Goal: Check status: Check status

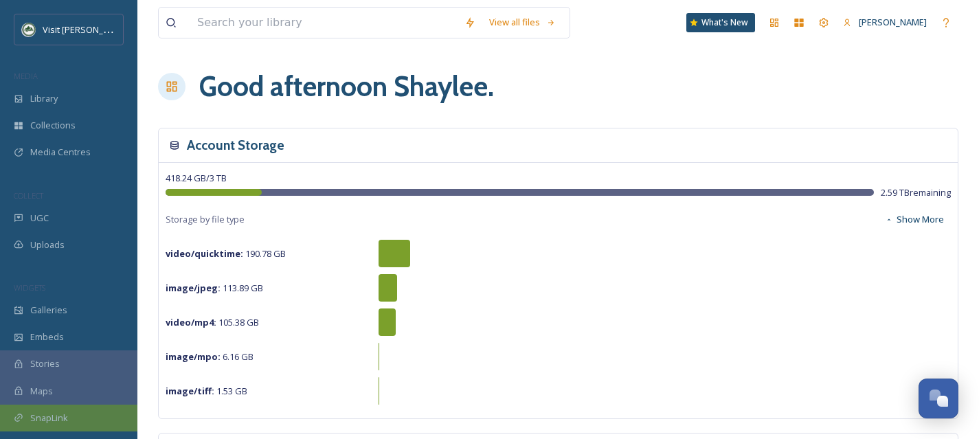
click at [81, 412] on div "SnapLink" at bounding box center [68, 418] width 137 height 27
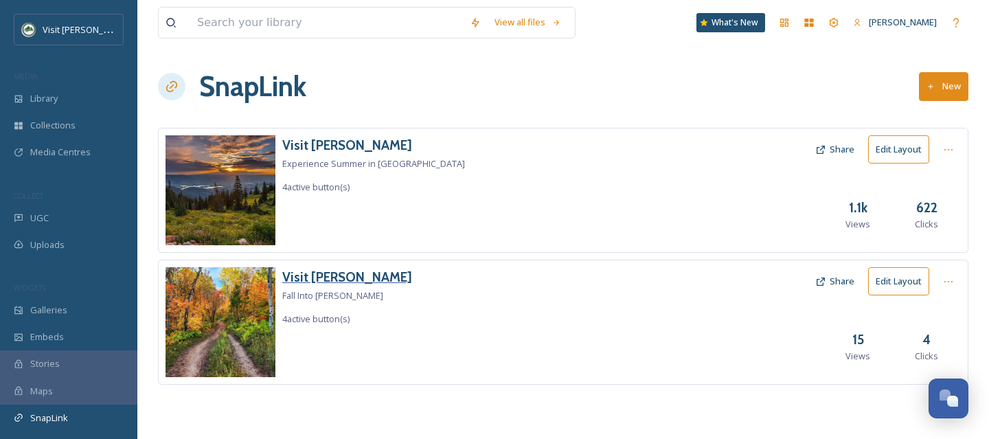
click at [325, 281] on h3 "Visit [PERSON_NAME]" at bounding box center [347, 277] width 130 height 20
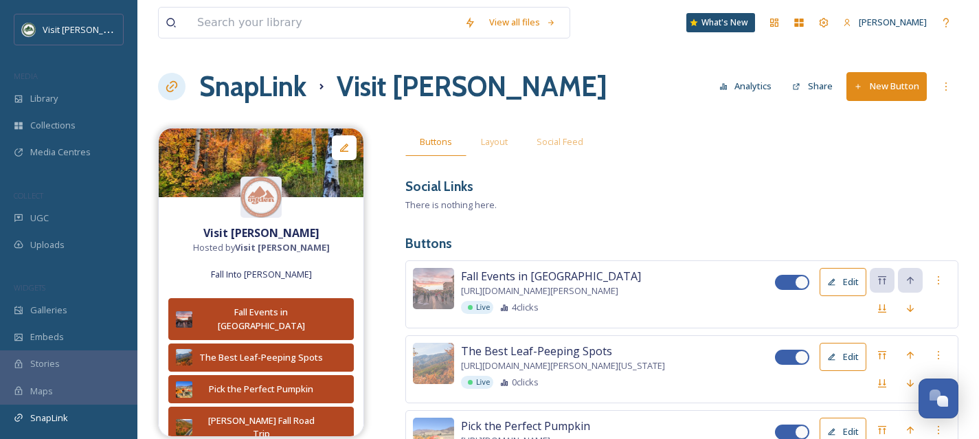
click at [758, 92] on button "Analytics" at bounding box center [745, 86] width 67 height 27
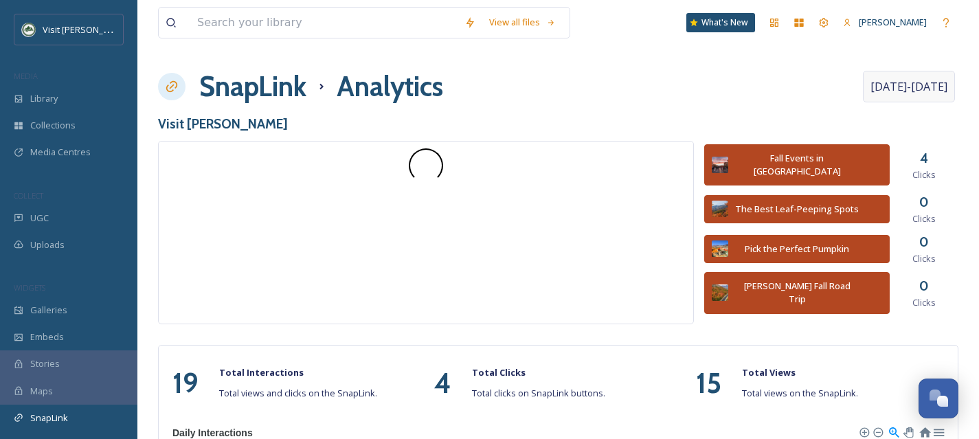
click at [916, 91] on span "[DATE] - [DATE]" at bounding box center [908, 86] width 77 height 16
select select "7"
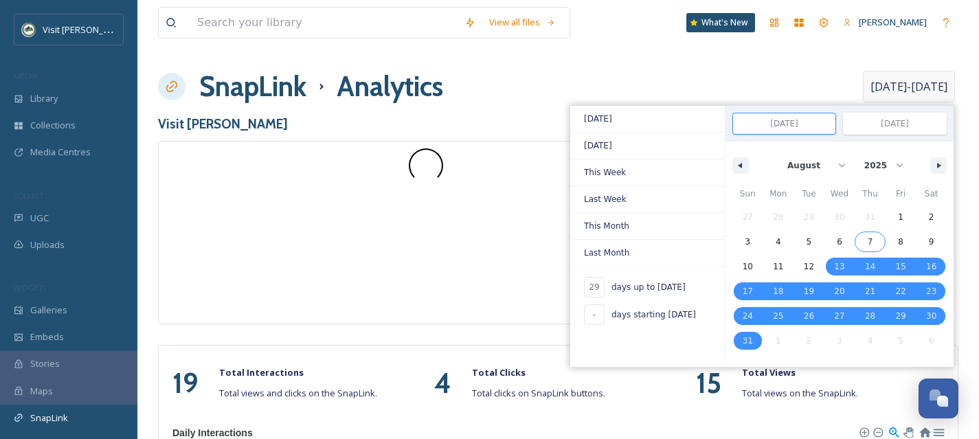
click at [902, 213] on span "1" at bounding box center [900, 217] width 31 height 18
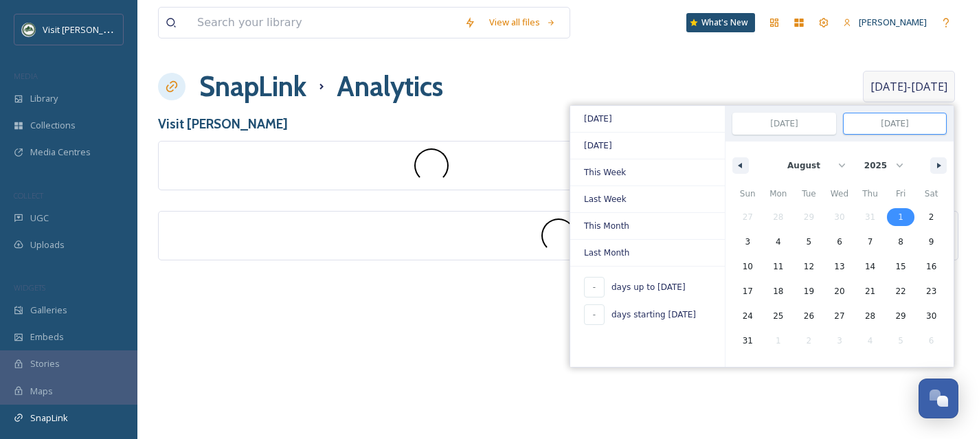
type input "-"
type input "[DATE]"
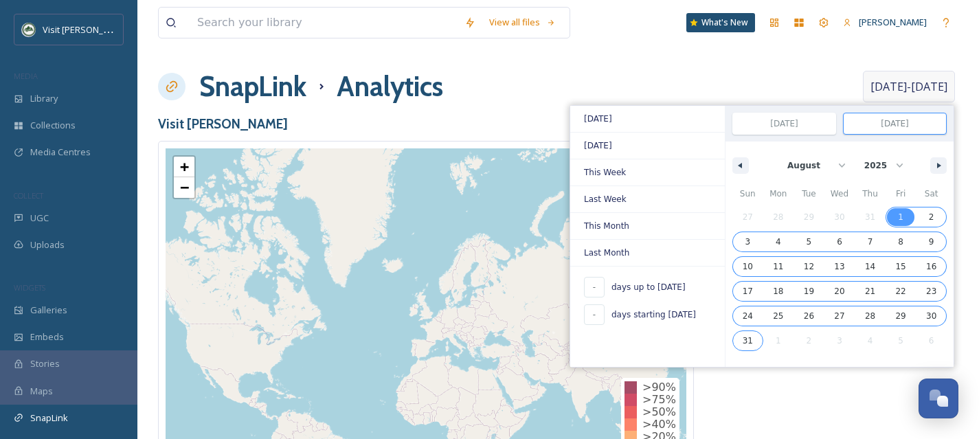
click at [746, 342] on span "31" at bounding box center [747, 340] width 10 height 25
type input "[DATE]"
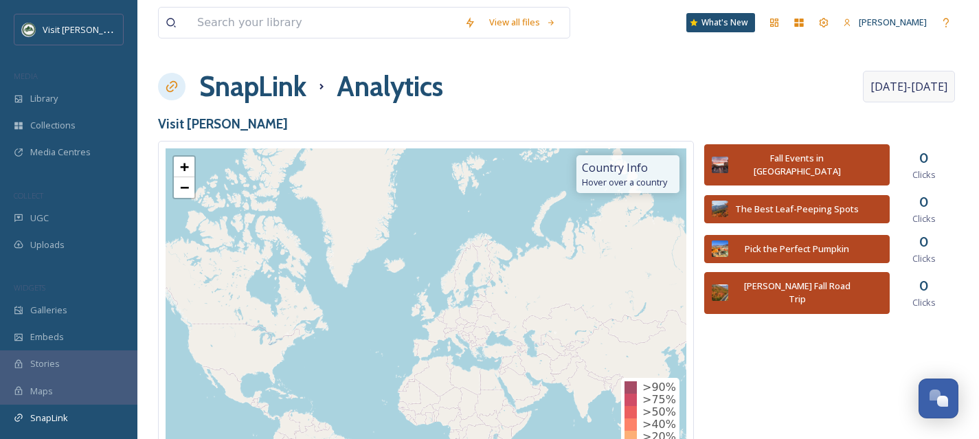
click at [928, 94] on span "[DATE] - [DATE]" at bounding box center [908, 86] width 77 height 16
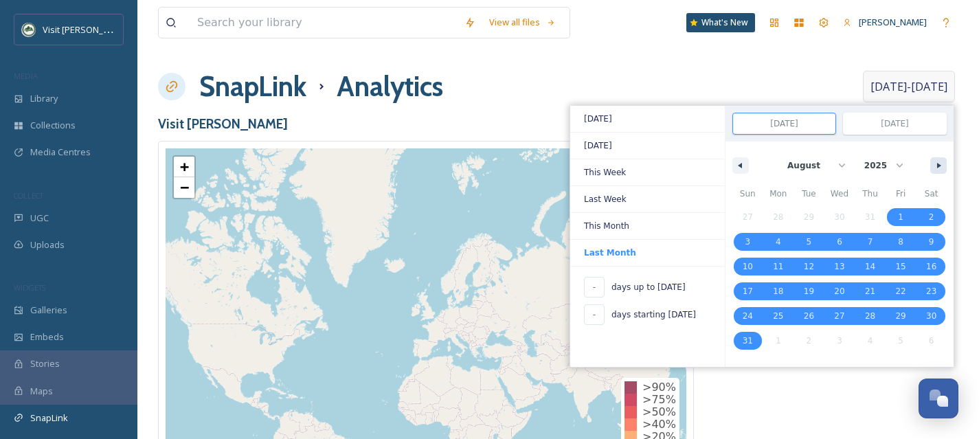
click at [936, 168] on button "button" at bounding box center [938, 165] width 16 height 16
select select "8"
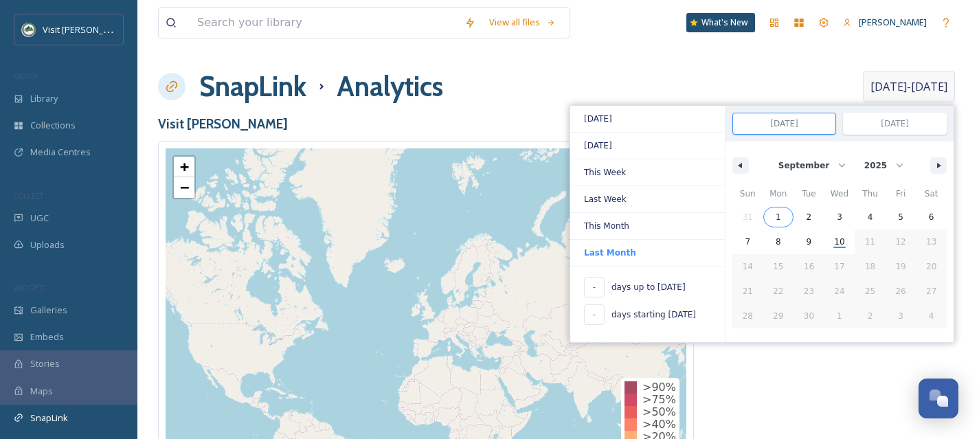
drag, startPoint x: 771, startPoint y: 212, endPoint x: 807, endPoint y: 225, distance: 38.0
click at [771, 212] on span "1" at bounding box center [778, 217] width 31 height 18
type input "[DATE]"
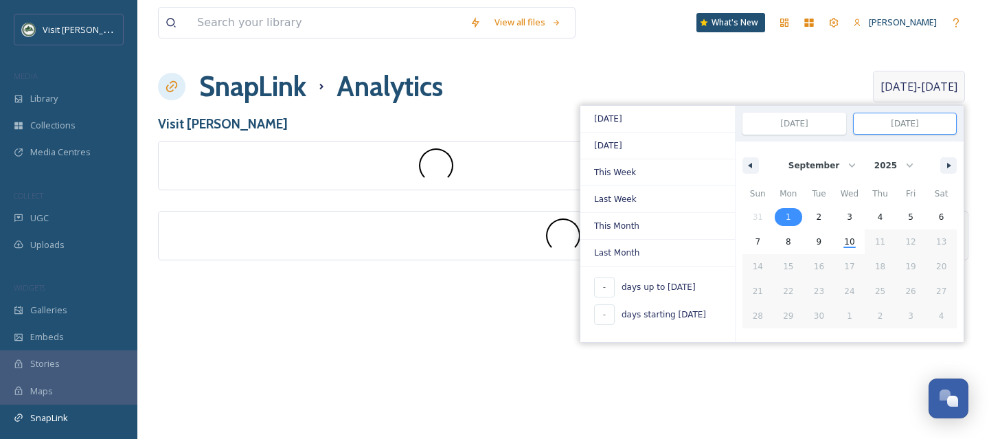
click at [844, 245] on span "10" at bounding box center [849, 241] width 10 height 25
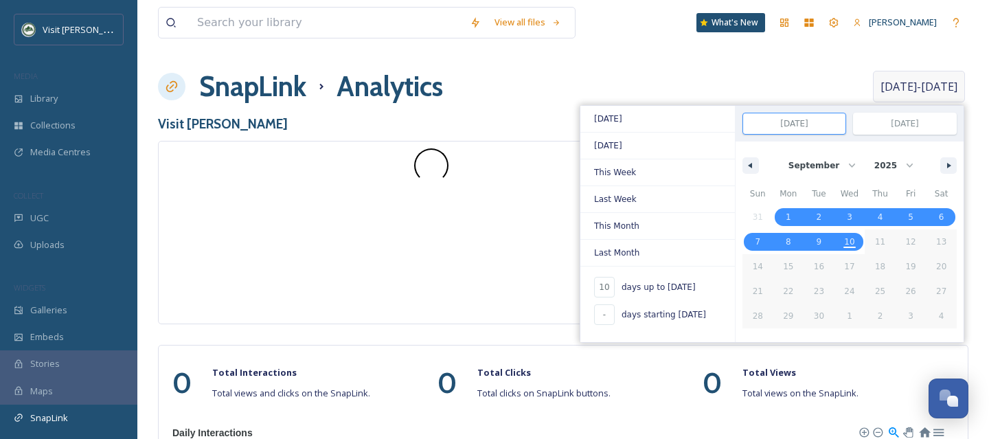
type input "10"
type input "[DATE]"
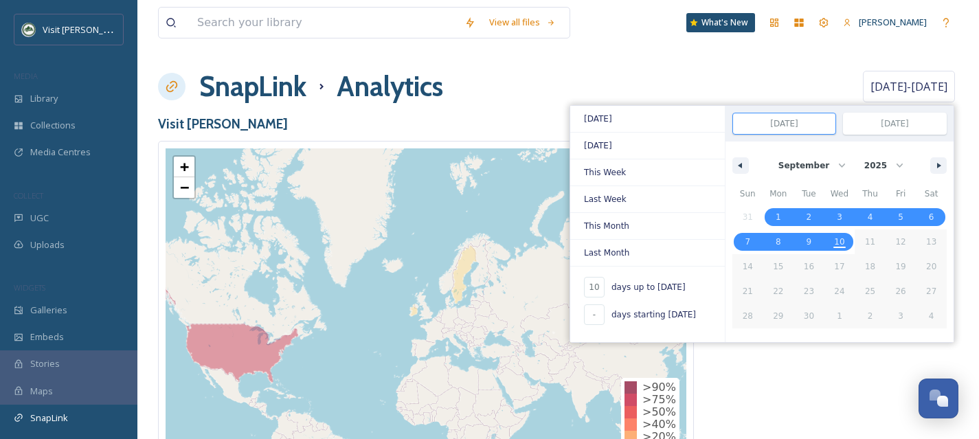
click at [500, 114] on h3 "Visit [PERSON_NAME]" at bounding box center [558, 124] width 800 height 20
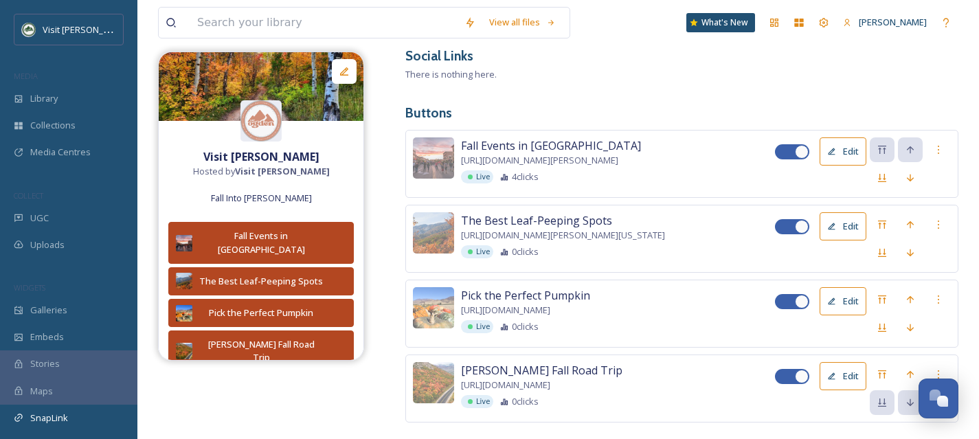
scroll to position [131, 0]
click at [262, 93] on img at bounding box center [261, 86] width 205 height 69
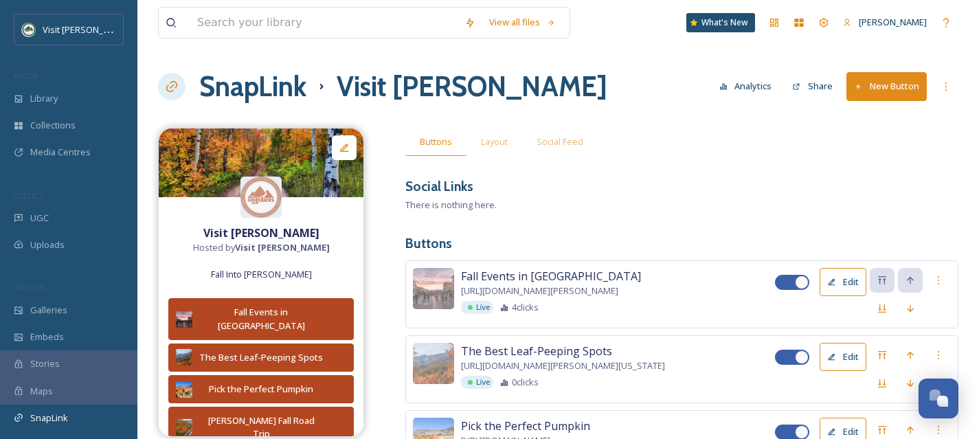
click at [263, 80] on h1 "SnapLink" at bounding box center [252, 86] width 107 height 41
click at [265, 92] on h1 "SnapLink" at bounding box center [252, 86] width 107 height 41
click at [255, 91] on h1 "SnapLink" at bounding box center [252, 86] width 107 height 41
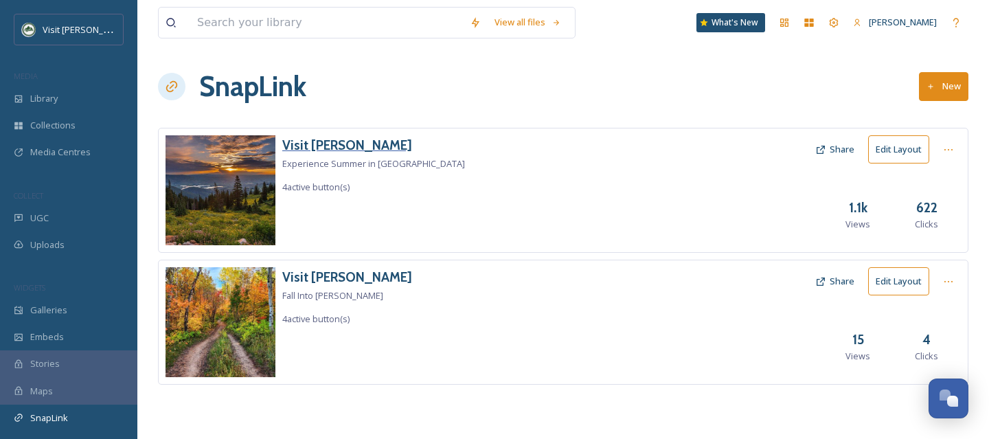
click at [330, 144] on h3 "Visit [PERSON_NAME]" at bounding box center [373, 145] width 183 height 20
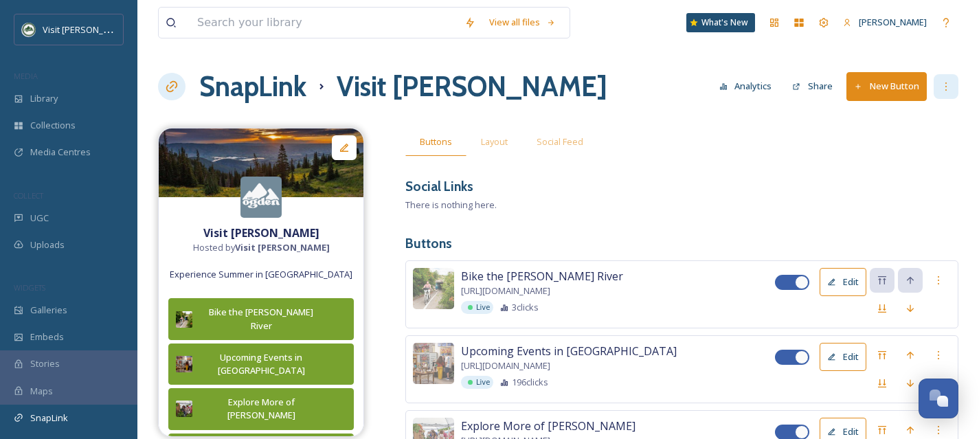
click at [951, 92] on div at bounding box center [945, 86] width 25 height 25
click at [802, 151] on div "Buttons Layout Social Feed" at bounding box center [681, 142] width 553 height 28
click at [743, 87] on button "Analytics" at bounding box center [745, 86] width 67 height 27
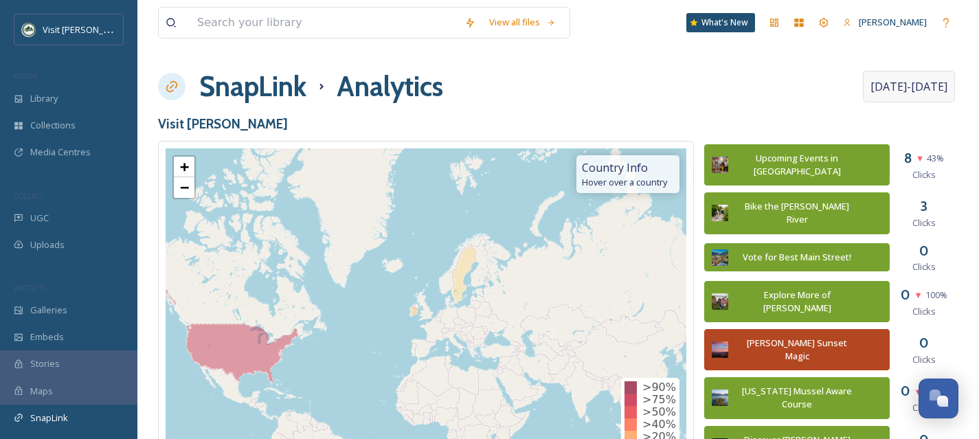
click at [923, 93] on span "[DATE] - [DATE]" at bounding box center [908, 86] width 77 height 16
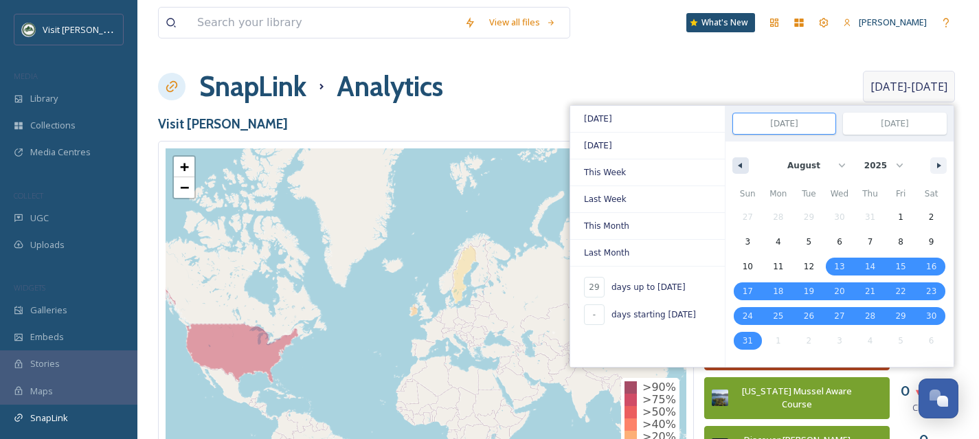
click at [745, 160] on button "button" at bounding box center [740, 165] width 16 height 16
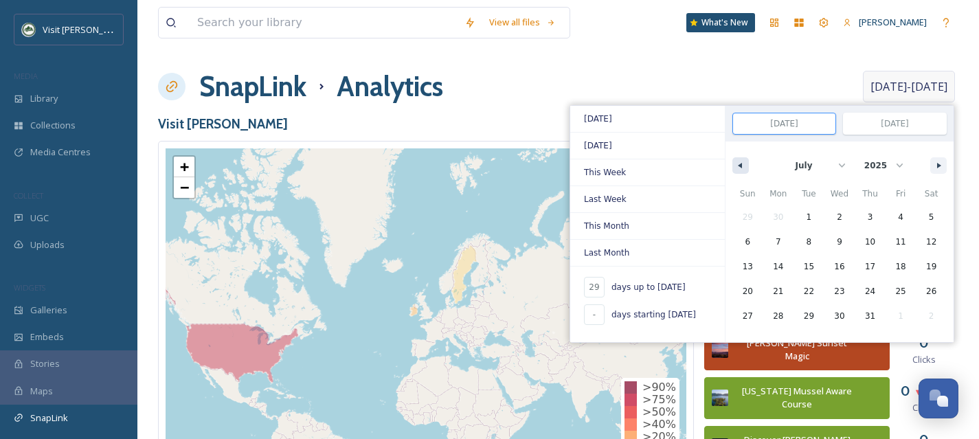
click at [744, 161] on button "button" at bounding box center [740, 165] width 16 height 16
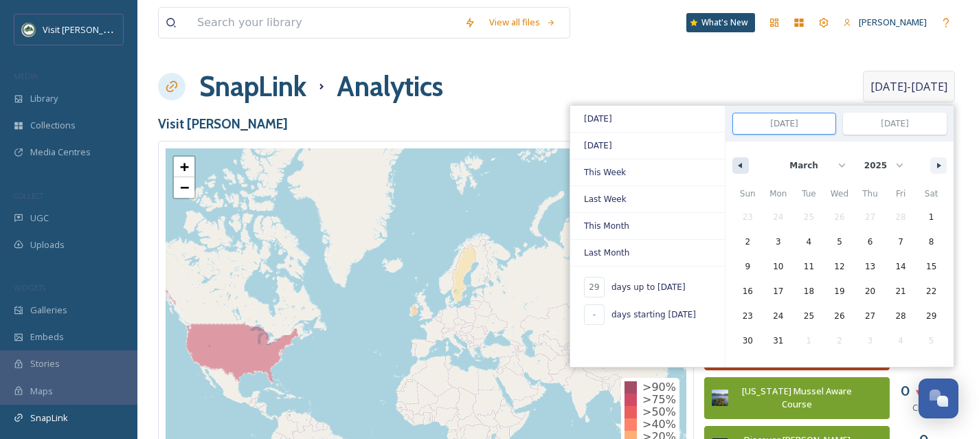
click at [744, 161] on button "button" at bounding box center [740, 165] width 16 height 16
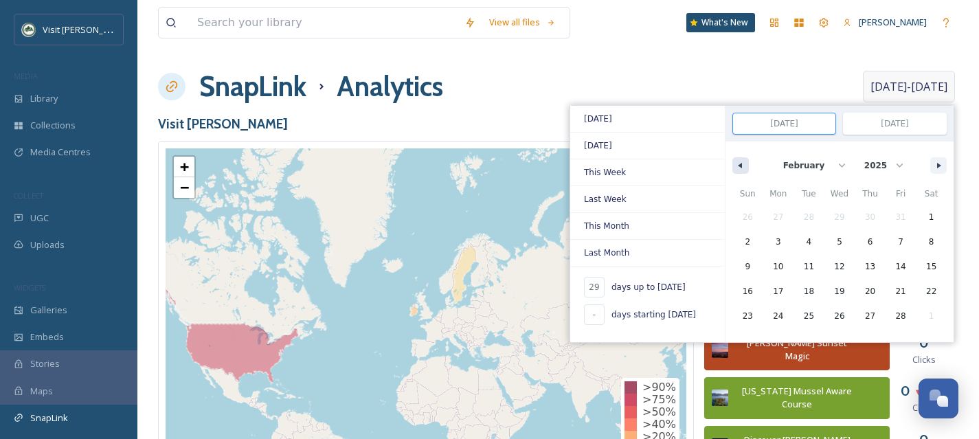
click at [744, 161] on button "button" at bounding box center [740, 165] width 16 height 16
select select "0"
click at [837, 214] on span "1" at bounding box center [839, 217] width 31 height 18
type input "-"
type input "[DATE]"
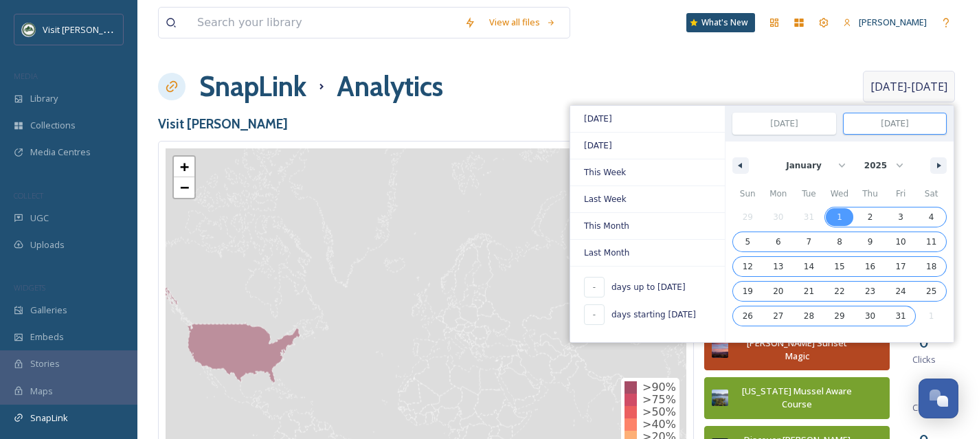
click at [907, 316] on span "31" at bounding box center [900, 316] width 31 height 18
type input "[DATE]"
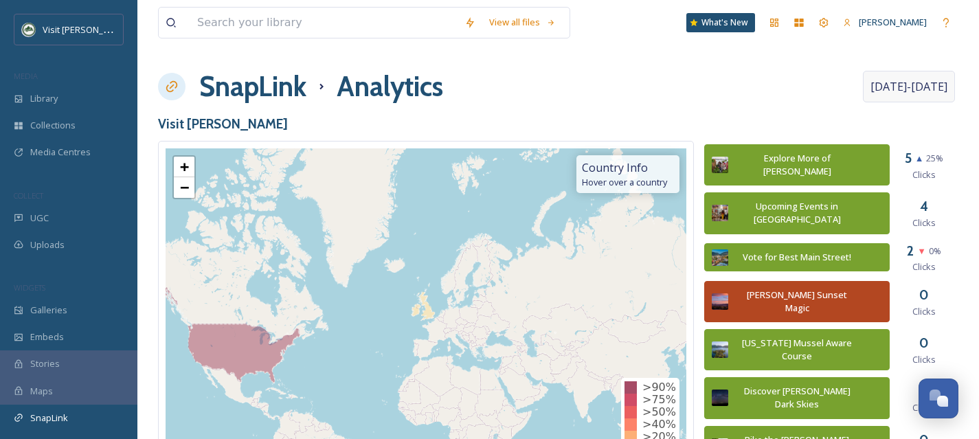
click at [683, 94] on div "SnapLink Analytics [DATE] - [DATE]" at bounding box center [558, 86] width 800 height 41
click at [922, 94] on span "[DATE] - [DATE]" at bounding box center [908, 86] width 77 height 16
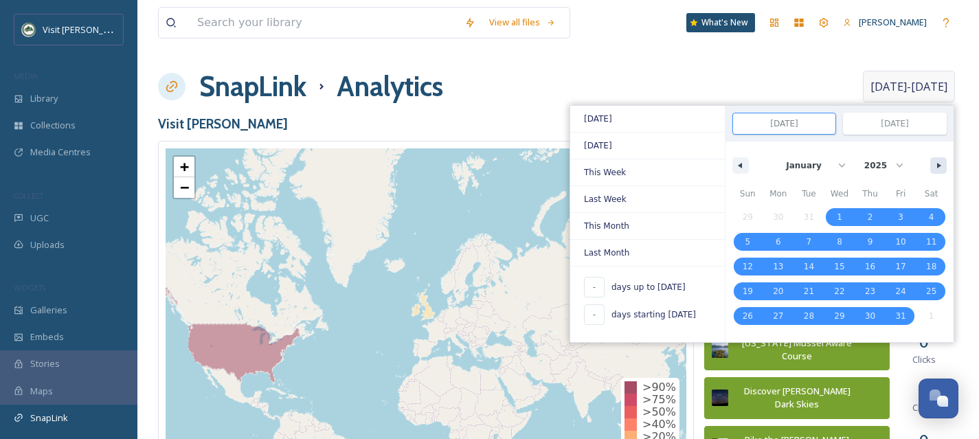
click at [938, 168] on icon "button" at bounding box center [940, 165] width 7 height 5
select select "1"
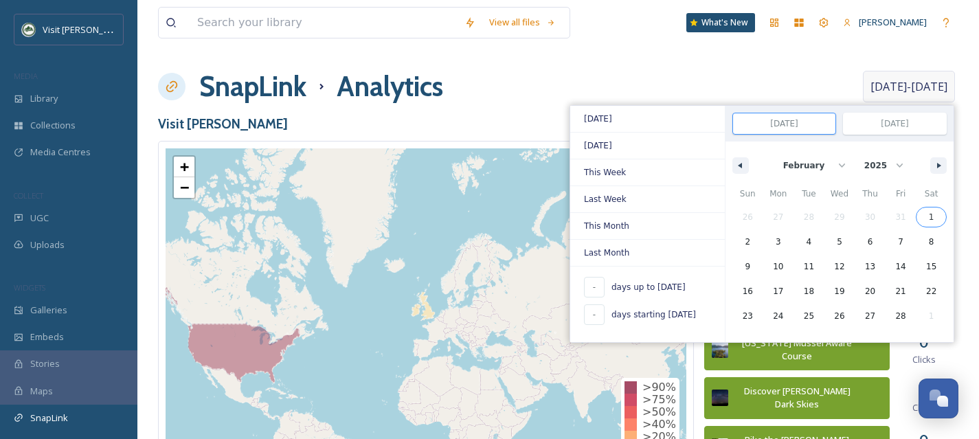
click at [933, 218] on span "1" at bounding box center [931, 217] width 5 height 25
type input "[DATE]"
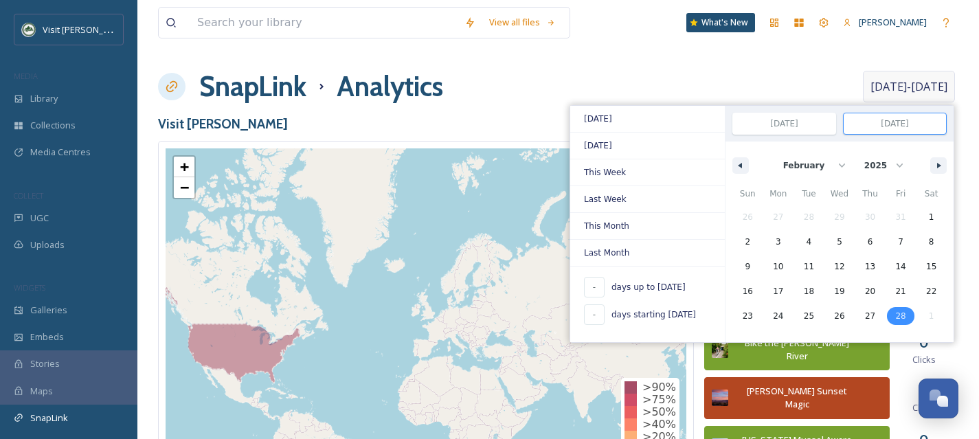
click at [900, 318] on span "28" at bounding box center [900, 316] width 10 height 25
type input "[DATE]"
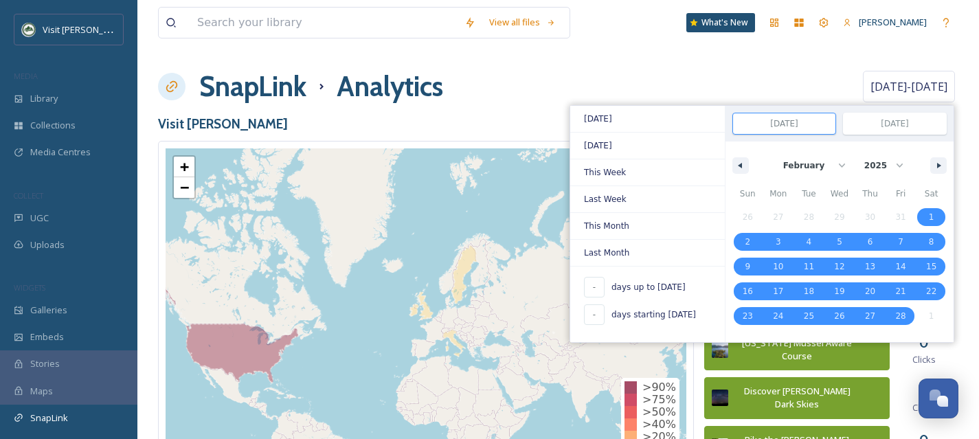
click at [499, 114] on h3 "Visit [PERSON_NAME]" at bounding box center [558, 124] width 800 height 20
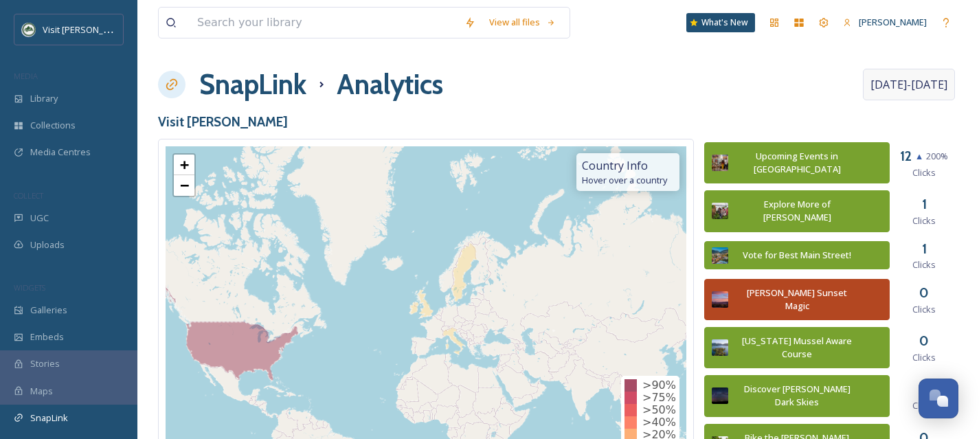
scroll to position [3, 0]
click at [931, 89] on span "[DATE] - [DATE]" at bounding box center [908, 84] width 77 height 16
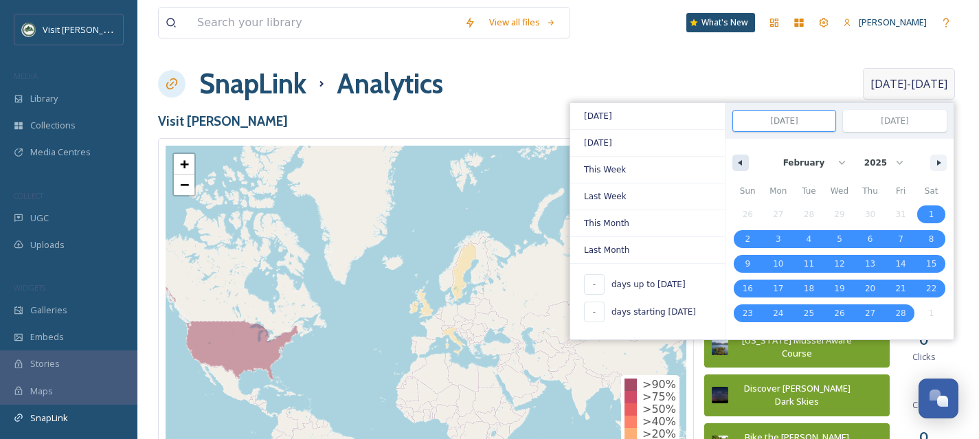
click at [743, 164] on button "button" at bounding box center [740, 163] width 16 height 16
select select "0"
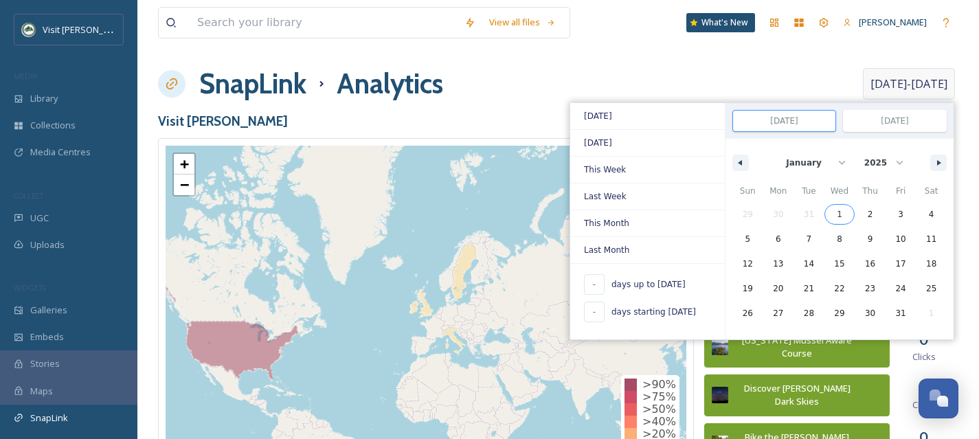
click at [837, 206] on span "1" at bounding box center [839, 214] width 5 height 25
type input "[DATE]"
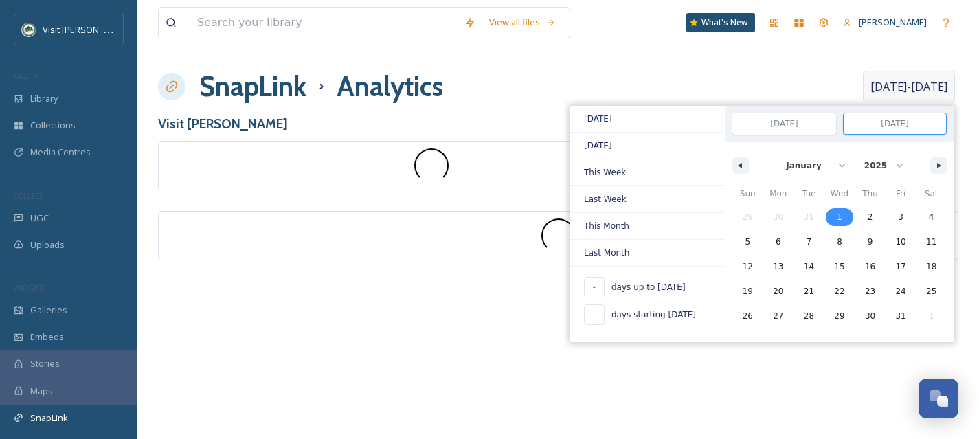
scroll to position [0, 0]
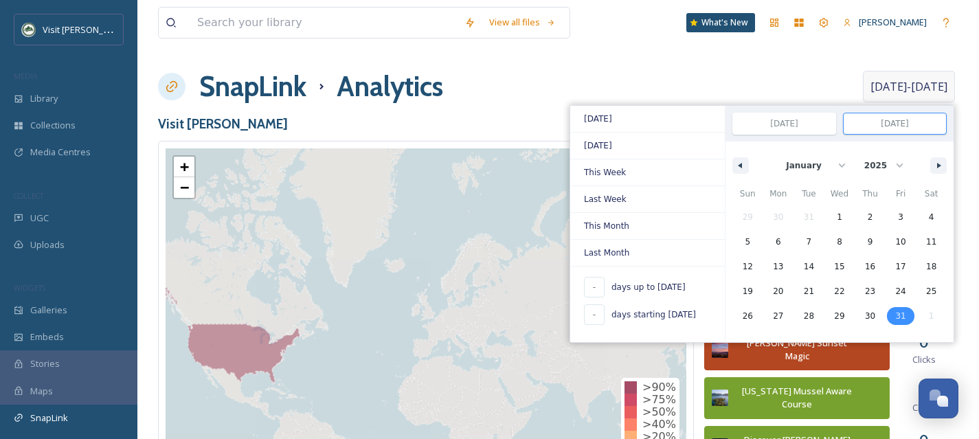
click at [898, 316] on span "31" at bounding box center [900, 316] width 10 height 25
type input "[DATE]"
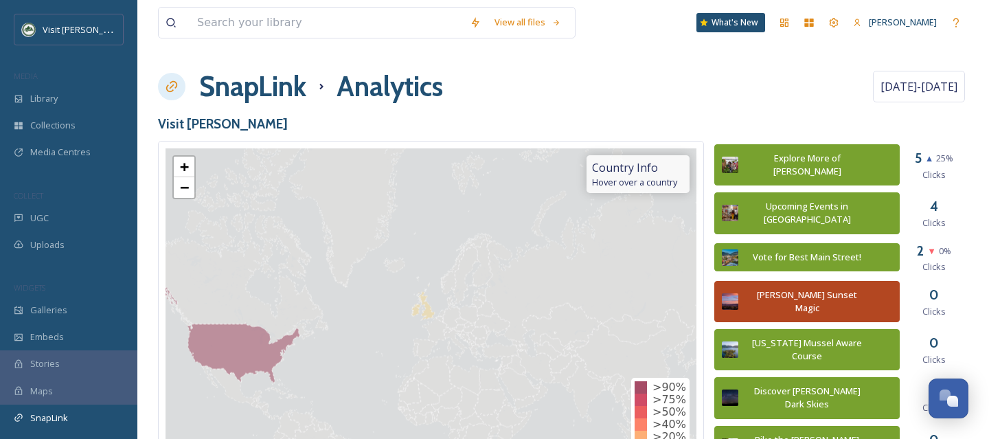
click at [503, 104] on div "SnapLink Analytics [DATE] - [DATE]" at bounding box center [563, 86] width 810 height 41
